Goal: Transaction & Acquisition: Download file/media

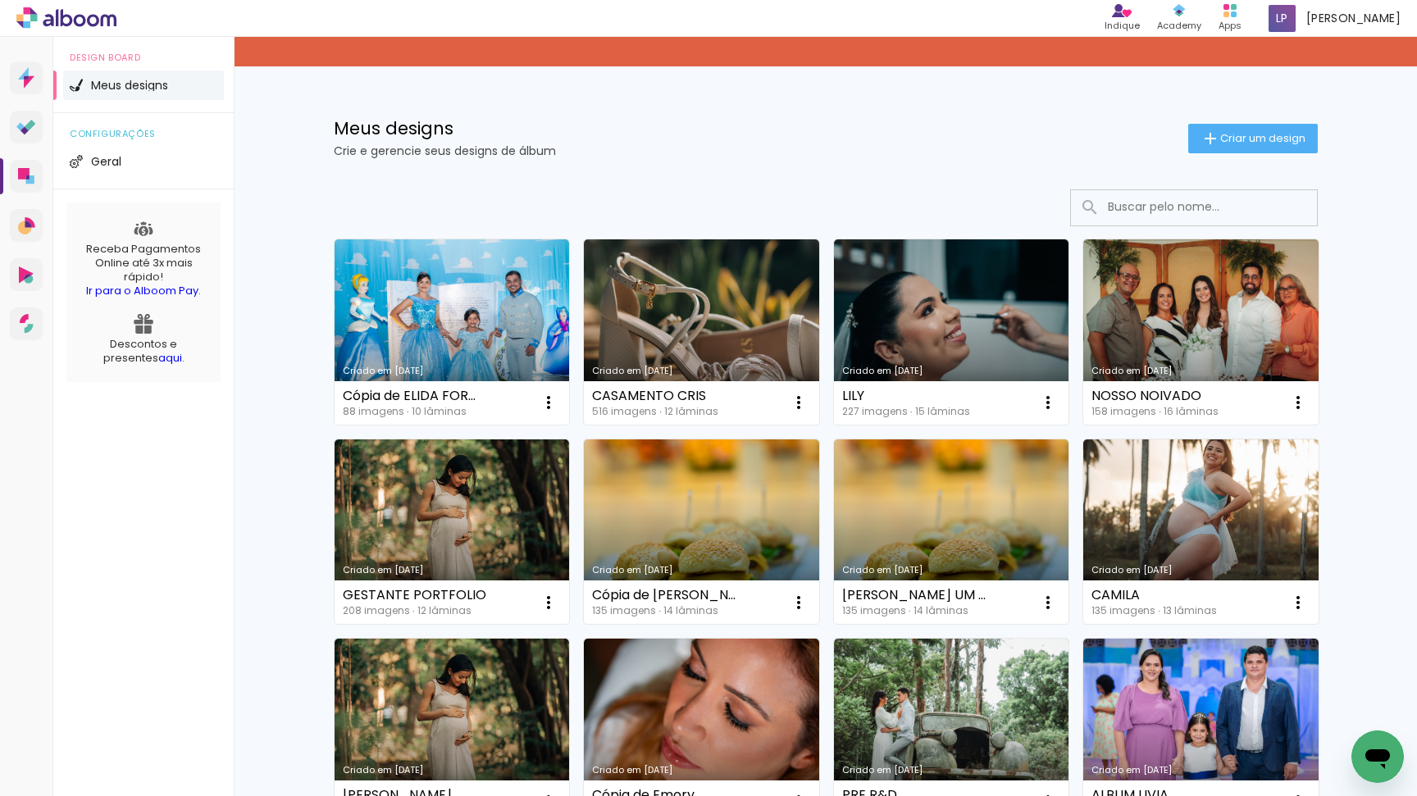
scroll to position [71, 0]
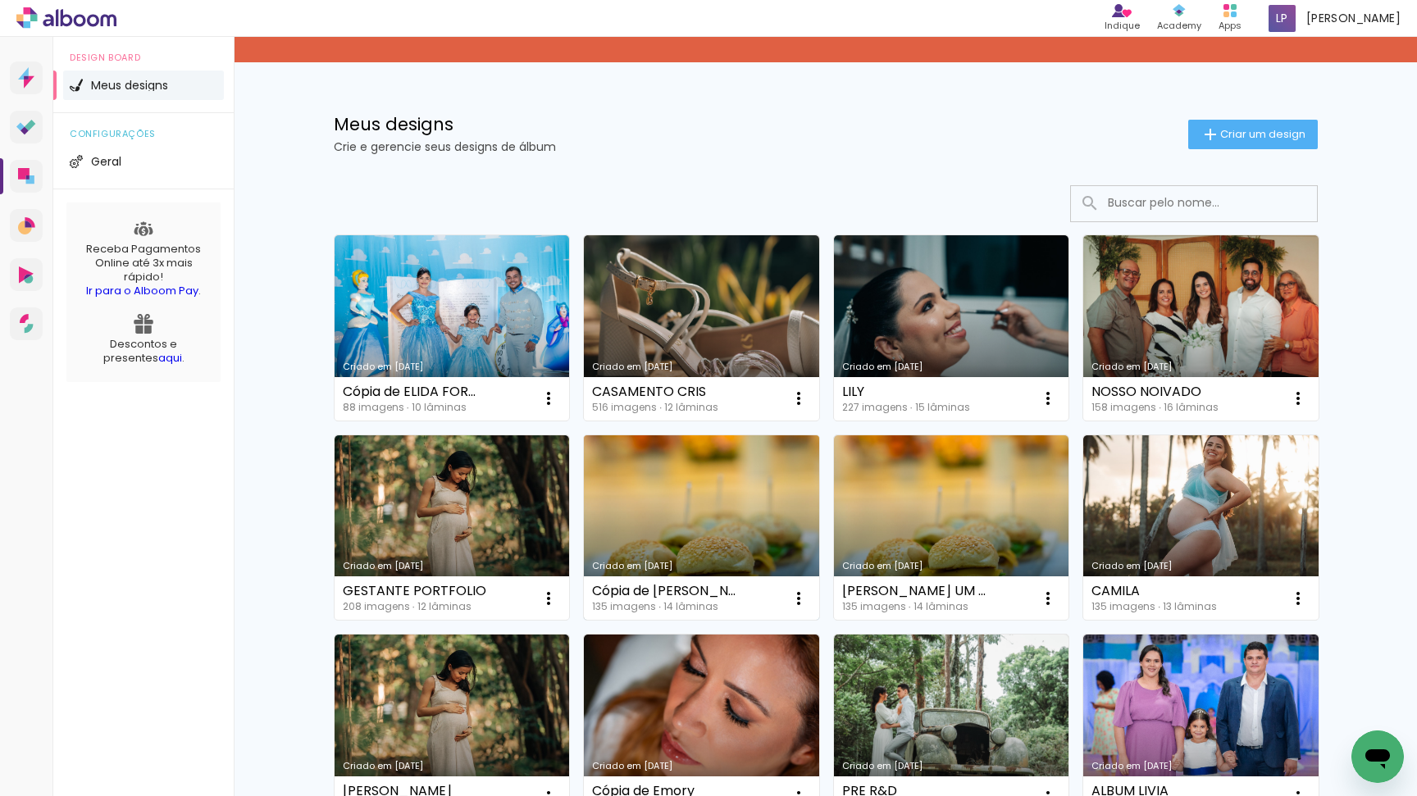
click at [704, 524] on link "Criado em [DATE]" at bounding box center [701, 527] width 235 height 185
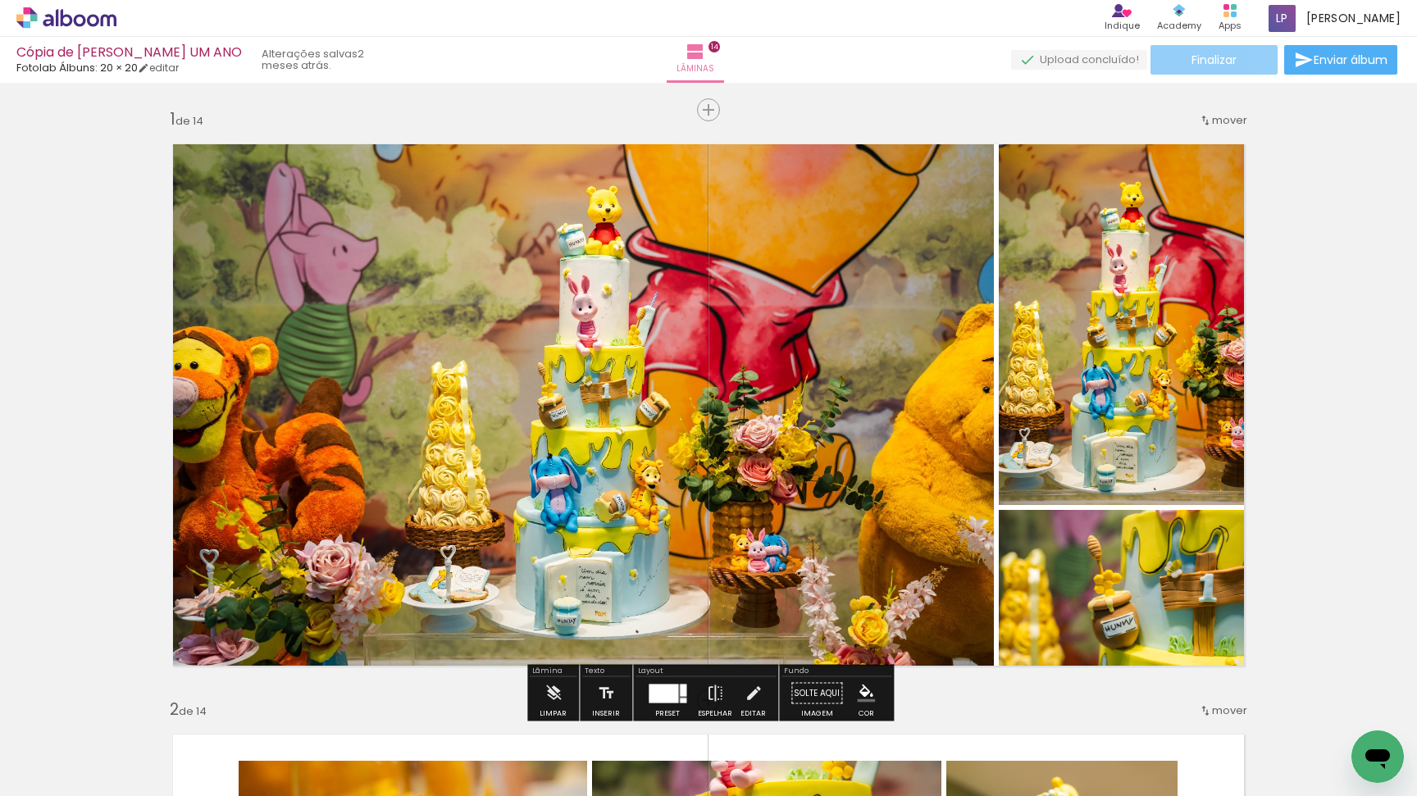
click at [1192, 54] on span "Finalizar" at bounding box center [1214, 59] width 45 height 11
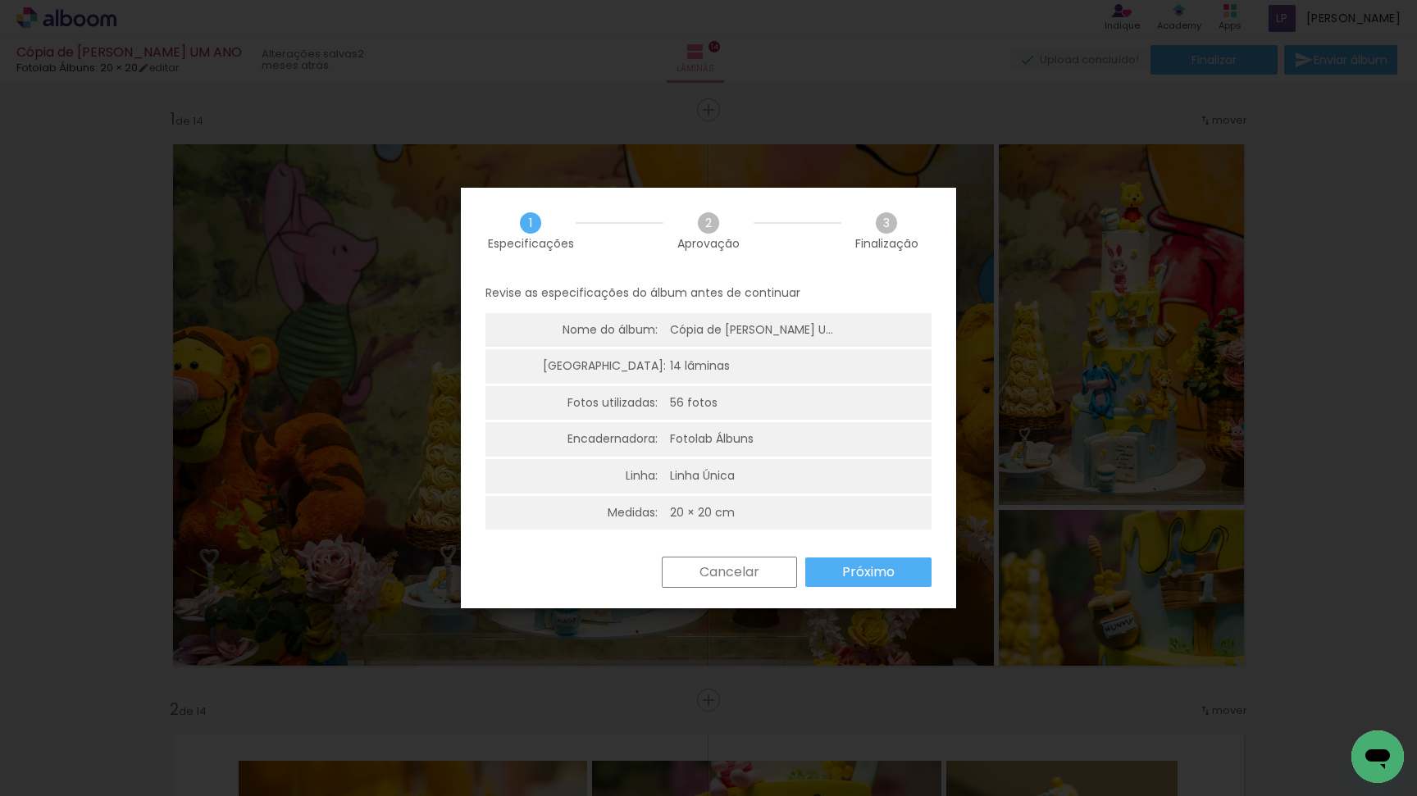
click at [0, 0] on slot "Próximo" at bounding box center [0, 0] width 0 height 0
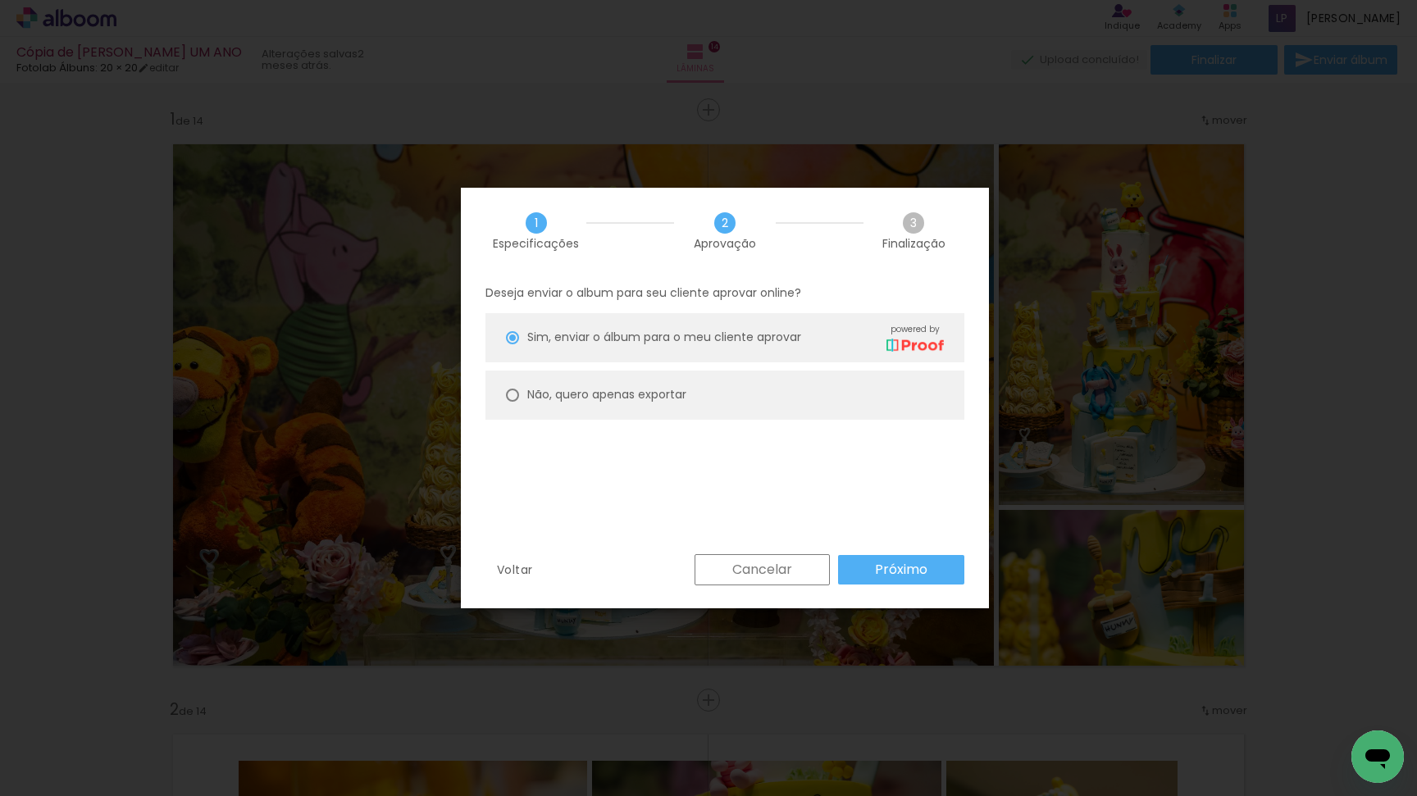
click at [0, 0] on paper-radio-button "Não, quero apenas exportar" at bounding box center [0, 0] width 0 height 0
type paper-radio-button "on"
click at [0, 0] on paper-button "Próximo" at bounding box center [0, 0] width 0 height 0
type input "Alta, 300 DPI"
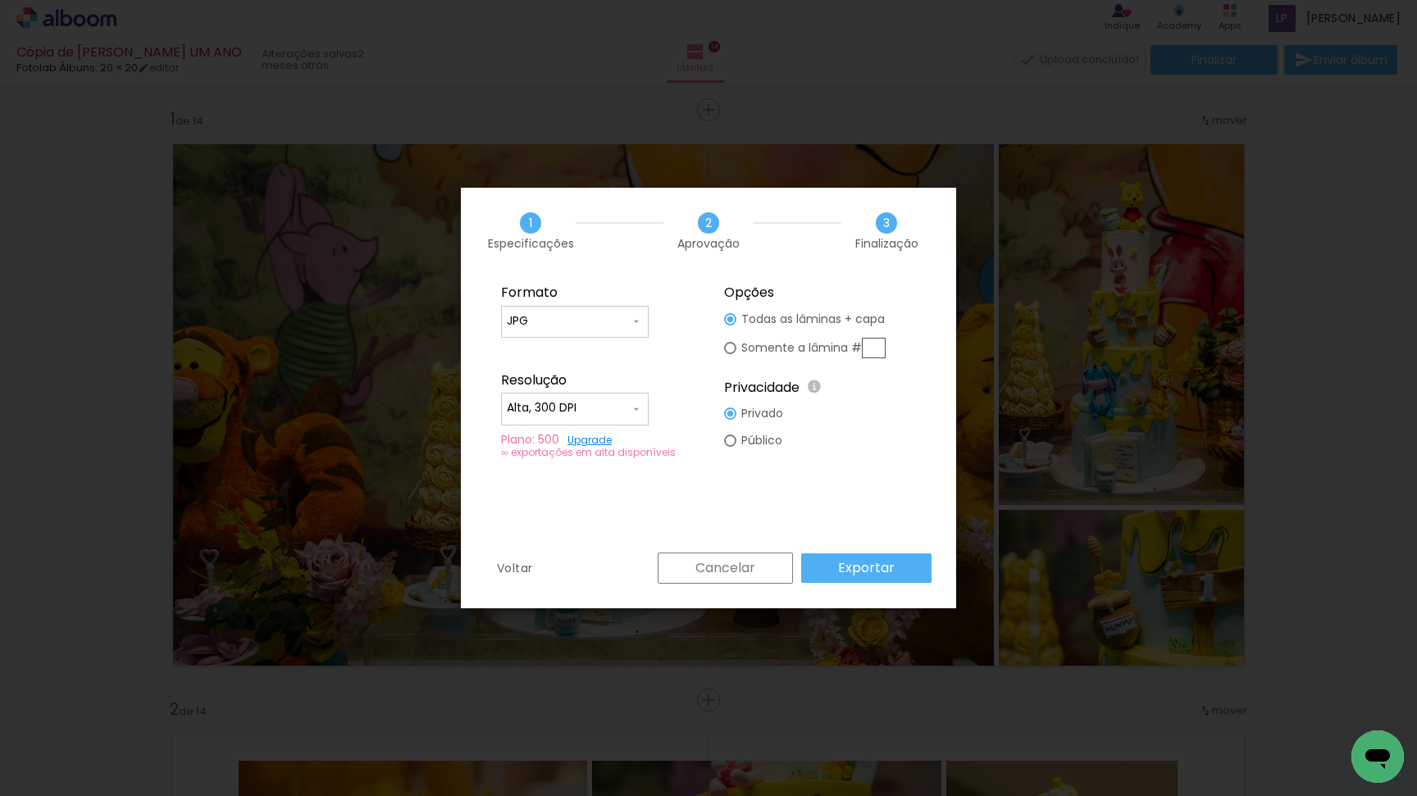
click at [0, 0] on slot "Exportar" at bounding box center [0, 0] width 0 height 0
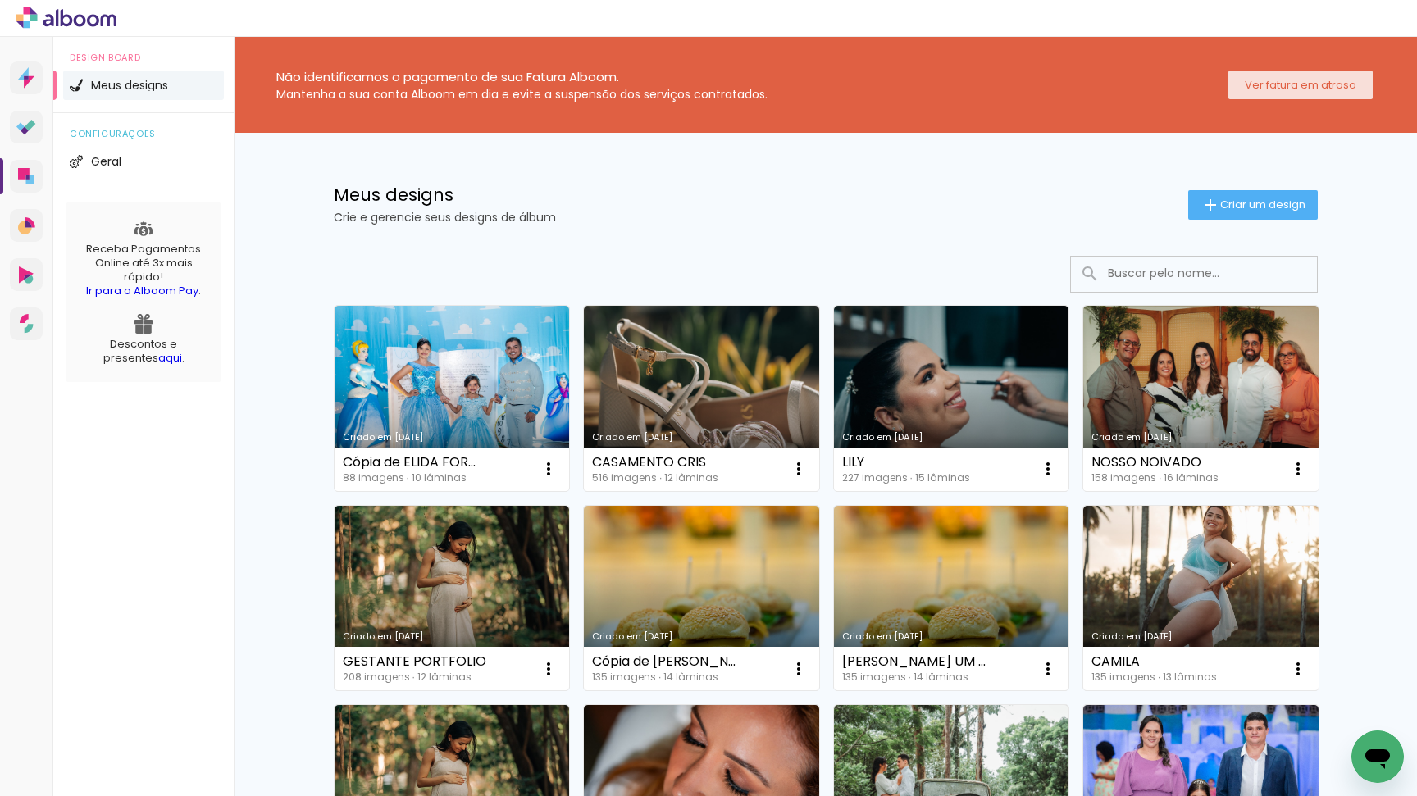
click at [0, 0] on slot "Ver fatura em atraso" at bounding box center [0, 0] width 0 height 0
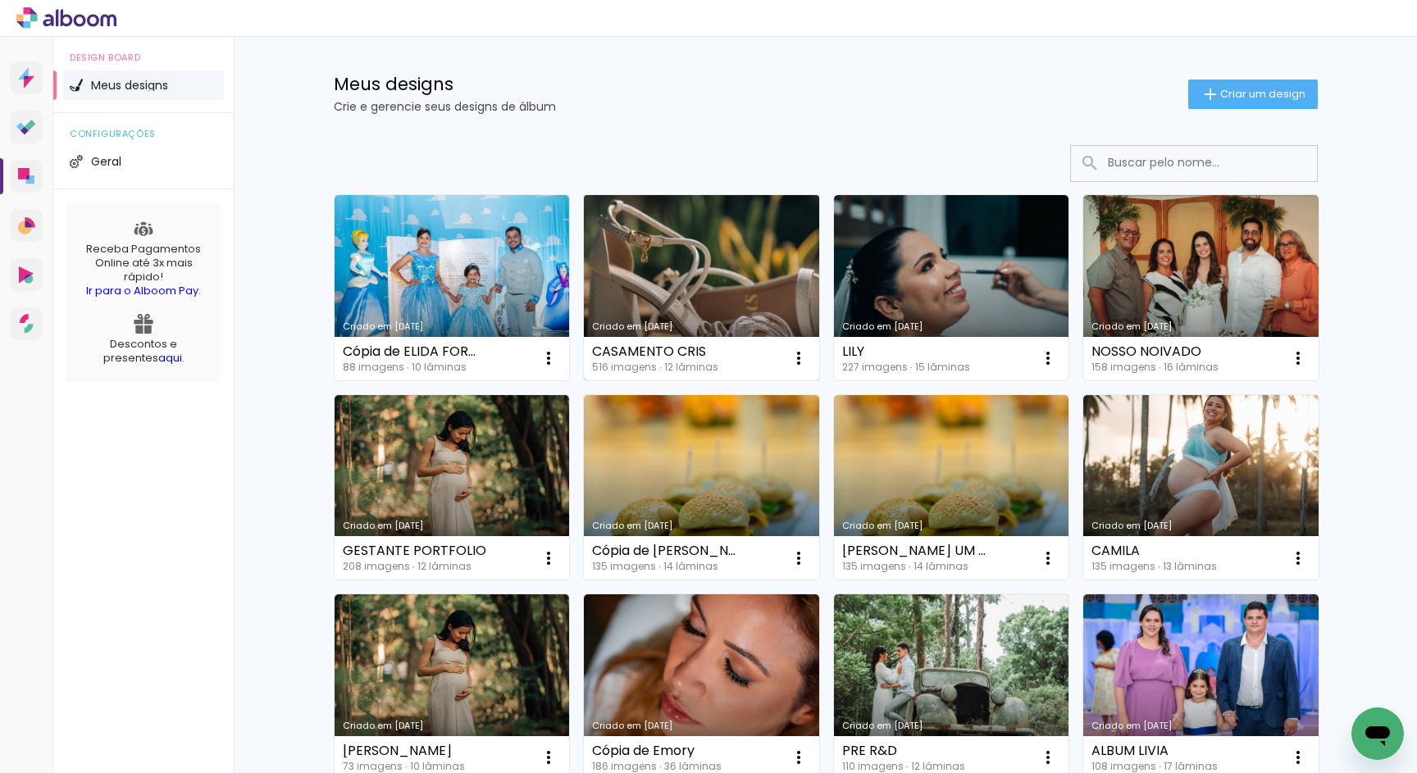
scroll to position [197, 0]
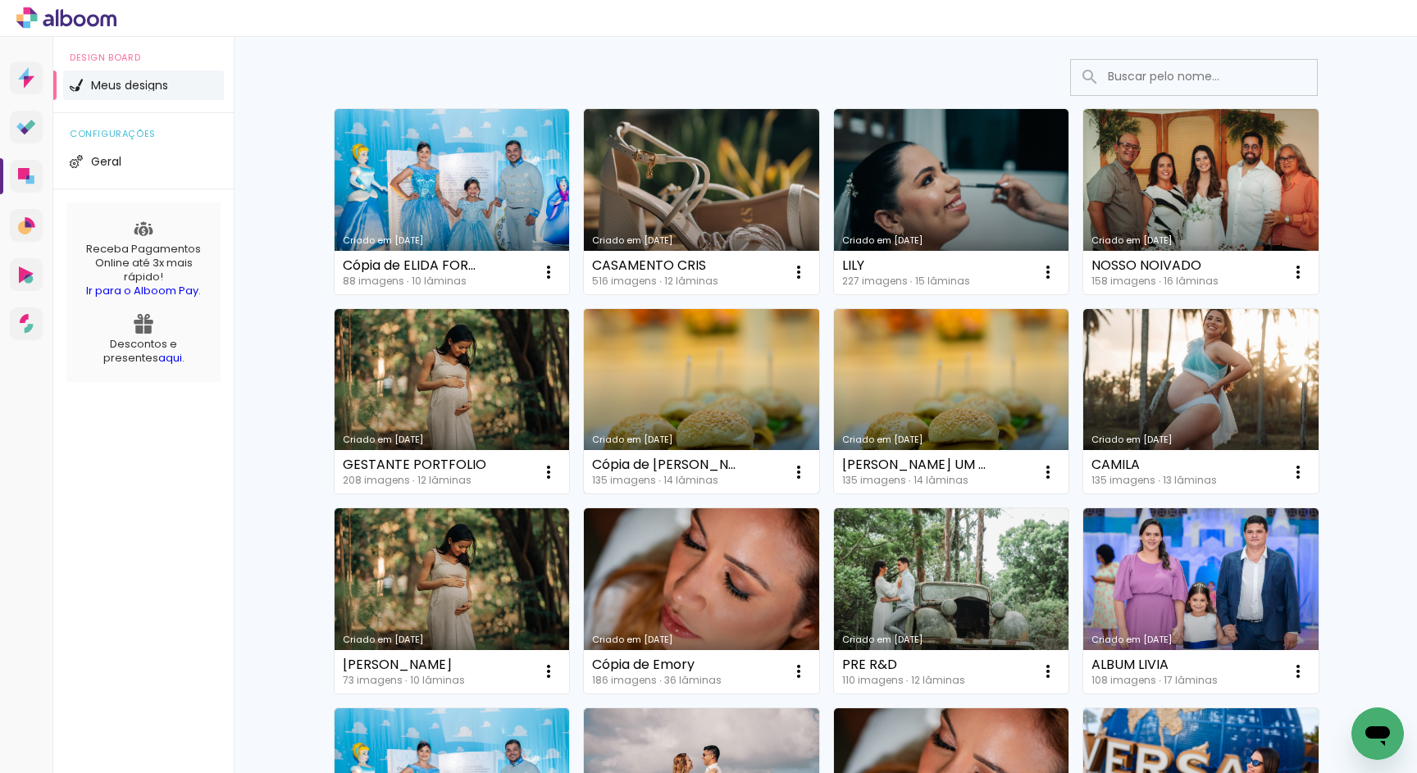
click at [687, 398] on link "Criado em [DATE]" at bounding box center [701, 401] width 235 height 185
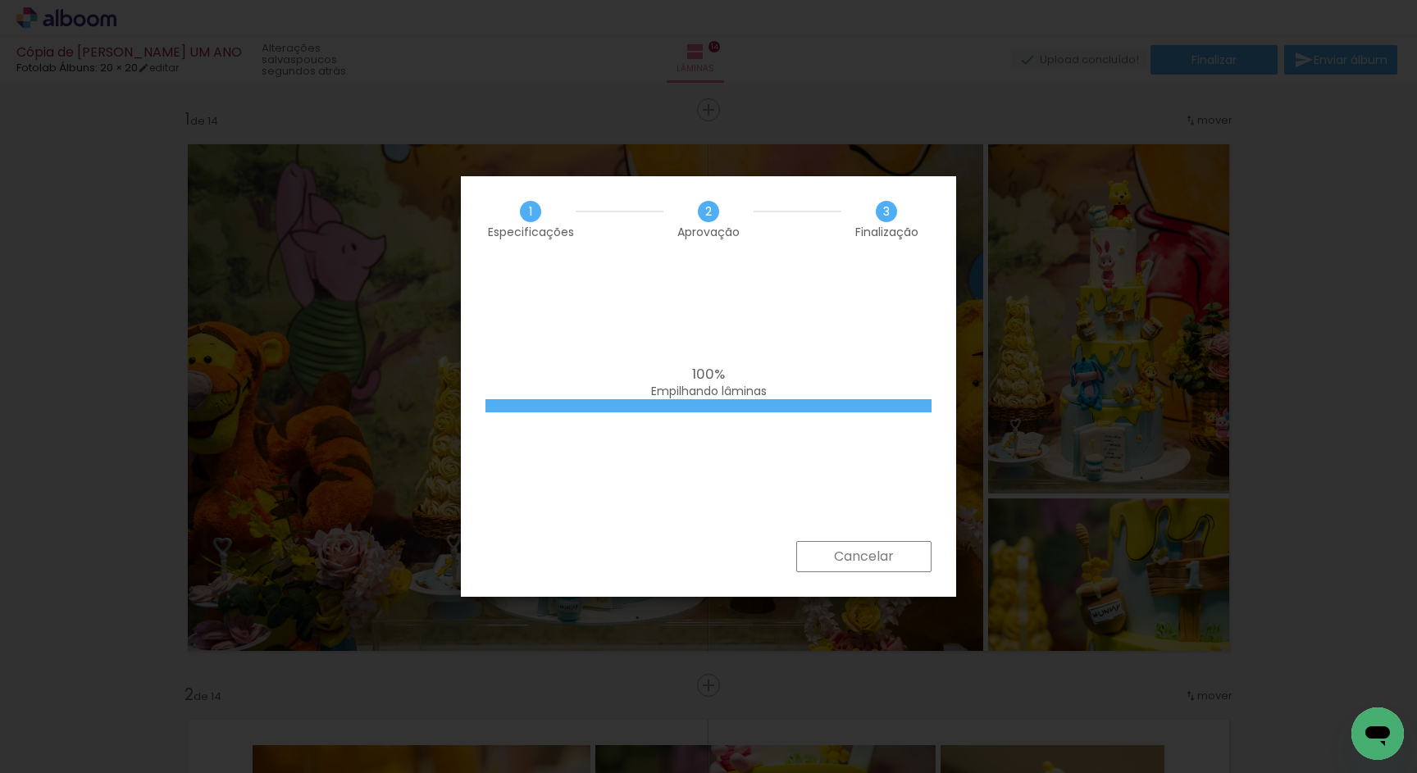
scroll to position [0, 5687]
